Goal: Task Accomplishment & Management: Manage account settings

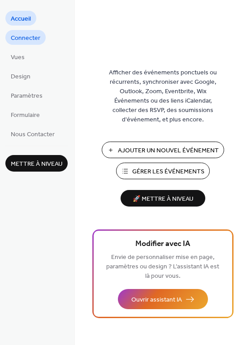
click at [26, 37] on span "Connecter" at bounding box center [26, 38] width 30 height 9
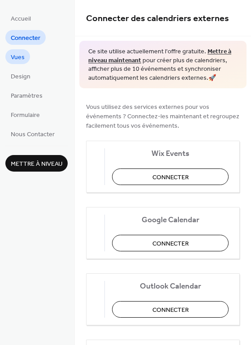
click at [20, 56] on span "Vues" at bounding box center [18, 57] width 14 height 9
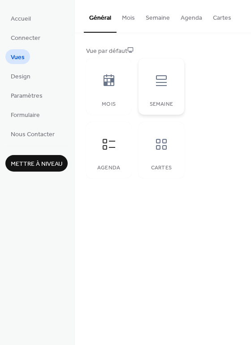
click at [162, 93] on div at bounding box center [161, 80] width 27 height 27
click at [116, 82] on icon at bounding box center [109, 81] width 14 height 14
click at [106, 151] on icon at bounding box center [109, 144] width 14 height 14
click at [132, 17] on button "Mois" at bounding box center [129, 16] width 24 height 32
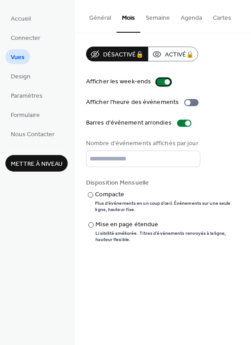
click at [157, 84] on div at bounding box center [164, 81] width 14 height 7
click at [180, 123] on div at bounding box center [184, 123] width 14 height 7
click at [91, 197] on div at bounding box center [90, 194] width 5 height 5
click at [91, 226] on div at bounding box center [90, 224] width 5 height 5
click at [160, 16] on button "Semaine" at bounding box center [157, 16] width 35 height 32
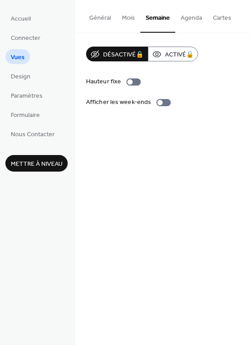
click at [190, 20] on button "Agenda" at bounding box center [191, 16] width 32 height 32
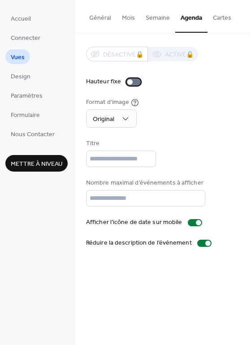
click at [137, 82] on div at bounding box center [133, 81] width 14 height 7
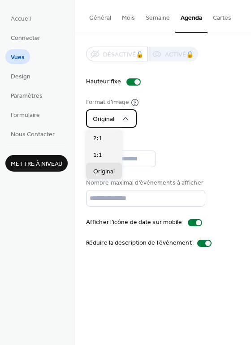
click at [113, 118] on span "Original" at bounding box center [104, 119] width 22 height 12
click at [113, 117] on span "Original" at bounding box center [104, 119] width 22 height 12
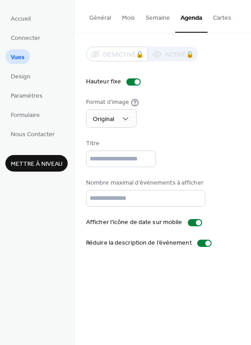
click at [177, 107] on div "Format d'image Original" at bounding box center [163, 113] width 154 height 30
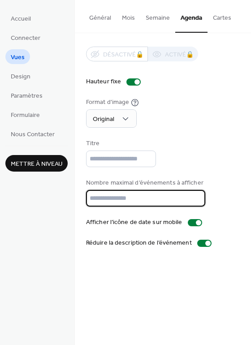
click at [117, 205] on input "**" at bounding box center [145, 198] width 119 height 17
type input "*"
click at [214, 192] on div "Nombre maximal d’événements à afficher *" at bounding box center [163, 192] width 154 height 28
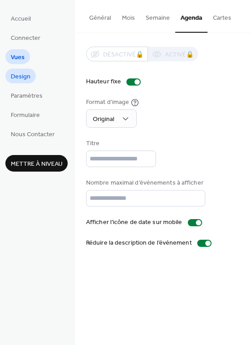
click at [31, 76] on link "Design" at bounding box center [20, 76] width 30 height 15
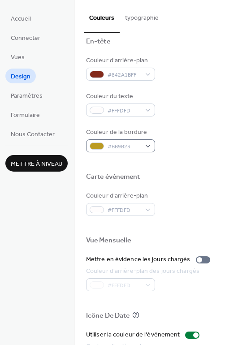
scroll to position [321, 0]
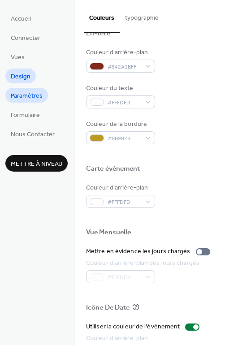
click at [43, 95] on link "Paramètres" at bounding box center [26, 95] width 43 height 15
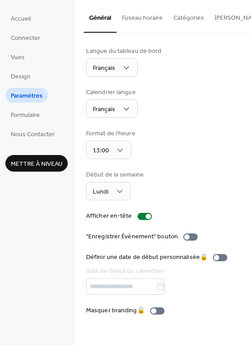
click at [24, 111] on span "Formulaire" at bounding box center [25, 115] width 29 height 9
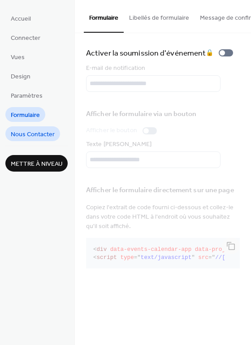
click at [26, 136] on span "Nous Contacter" at bounding box center [33, 134] width 44 height 9
